Goal: Task Accomplishment & Management: Complete application form

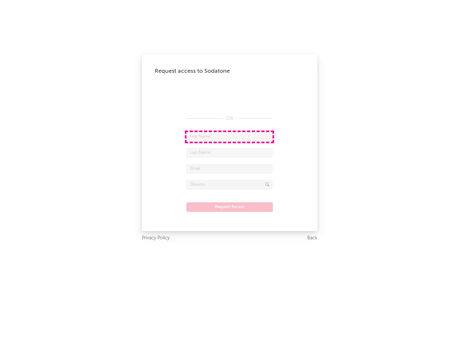
click at [230, 136] on input "text" at bounding box center [230, 137] width 86 height 10
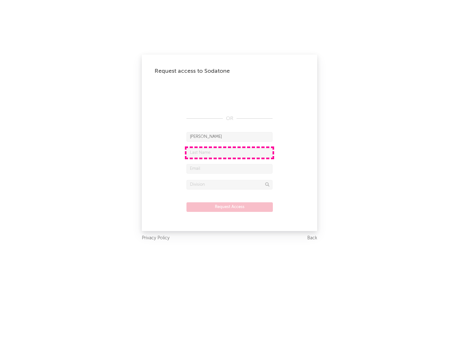
type input "[PERSON_NAME]"
click at [230, 152] on input "text" at bounding box center [230, 153] width 86 height 10
type input "[PERSON_NAME]"
click at [230, 168] on input "text" at bounding box center [230, 169] width 86 height 10
type input "[EMAIL_ADDRESS][DOMAIN_NAME]"
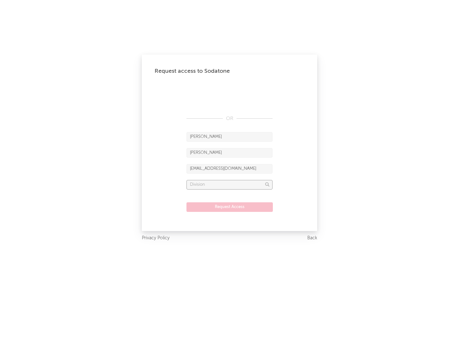
click at [230, 184] on input "text" at bounding box center [230, 185] width 86 height 10
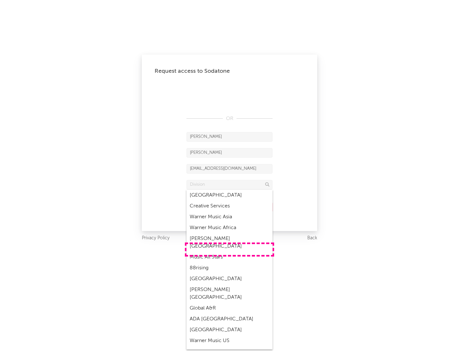
click at [230, 252] on div "Music All Stars" at bounding box center [230, 257] width 86 height 11
type input "Music All Stars"
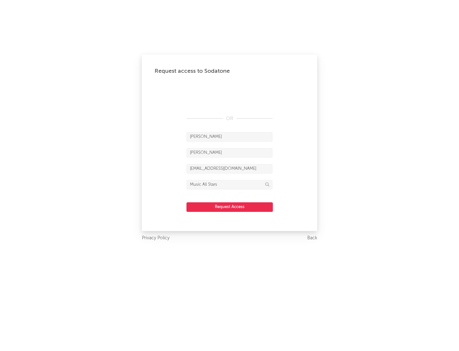
click at [230, 207] on button "Request Access" at bounding box center [230, 207] width 86 height 10
